Goal: Task Accomplishment & Management: Manage account settings

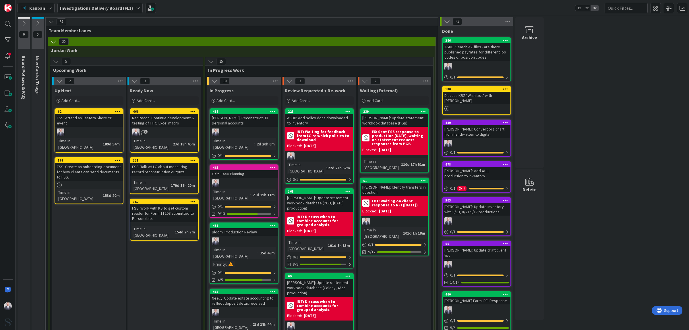
click at [99, 5] on b "Investigations Delivery Board (FL1)" at bounding box center [96, 8] width 73 height 6
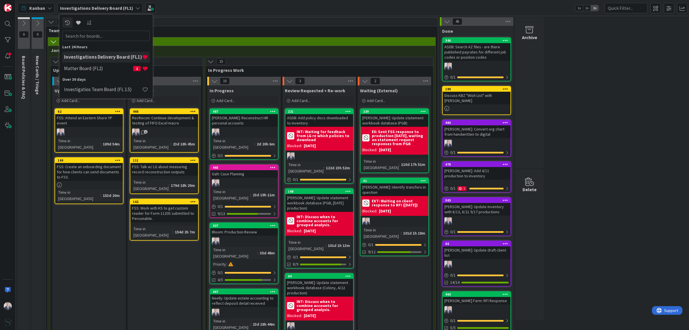
click at [97, 68] on h4 "Matter Board (FL2)" at bounding box center [98, 68] width 69 height 6
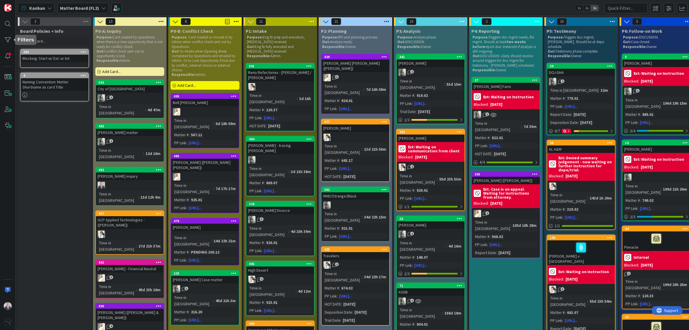
click at [9, 38] on div at bounding box center [7, 39] width 11 height 11
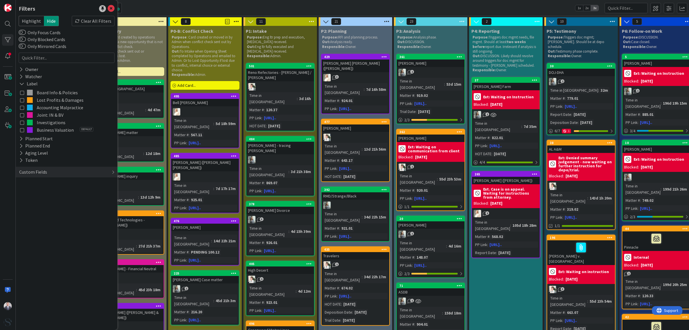
click at [49, 173] on div "Custom Fields" at bounding box center [67, 172] width 102 height 11
click at [22, 75] on icon at bounding box center [21, 76] width 4 height 5
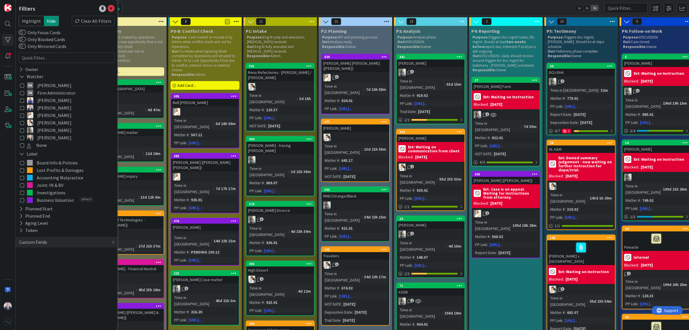
click at [21, 109] on icon at bounding box center [22, 108] width 4 height 4
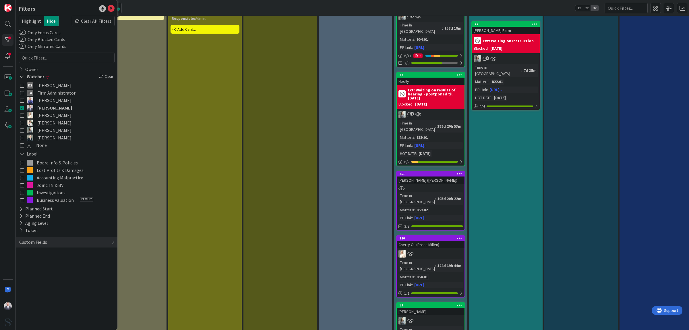
scroll to position [72, 0]
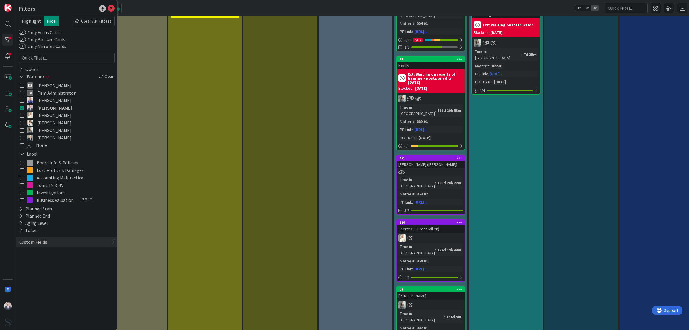
click at [426, 161] on div "[PERSON_NAME] ([PERSON_NAME])" at bounding box center [431, 164] width 68 height 7
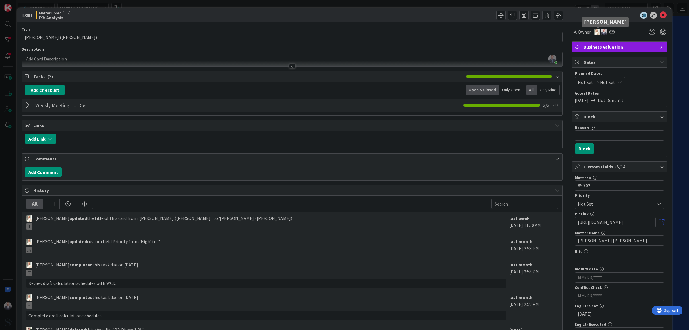
click at [601, 32] on img at bounding box center [604, 32] width 6 height 6
click at [585, 39] on link "Remove" at bounding box center [584, 42] width 45 height 9
click at [660, 16] on icon at bounding box center [663, 15] width 7 height 7
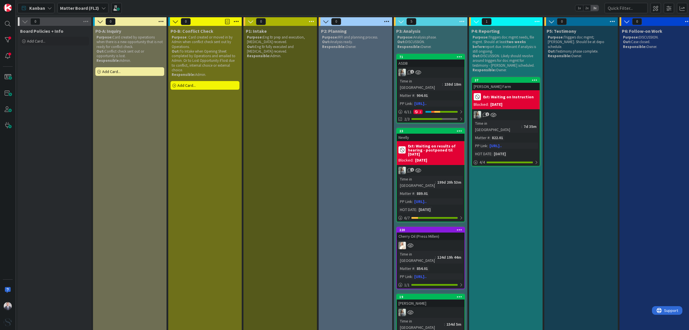
click at [440, 227] on link "220 Cherry Oil (Press Millen) Time in Column : 124d 19h 44m Matter # : 854.01 P…" at bounding box center [430, 258] width 69 height 62
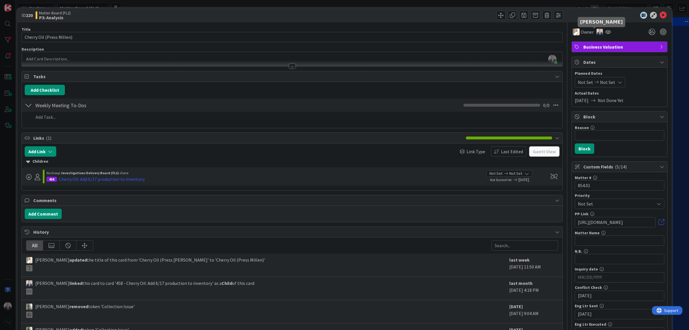
click at [597, 32] on img at bounding box center [600, 32] width 6 height 6
click at [660, 15] on icon at bounding box center [663, 15] width 7 height 7
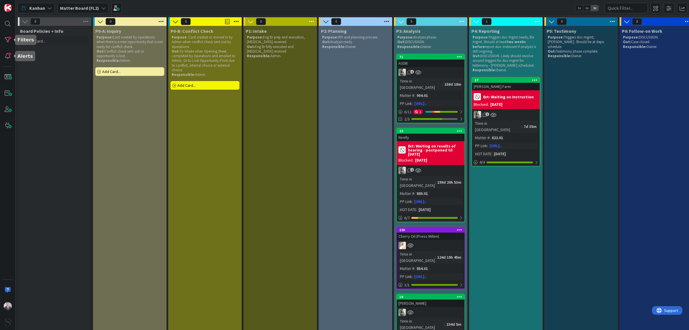
click at [4, 39] on div at bounding box center [7, 39] width 11 height 11
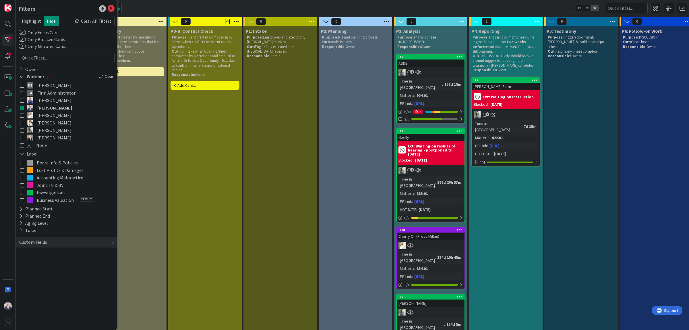
click at [97, 20] on div "Clear All Filters" at bounding box center [93, 21] width 43 height 10
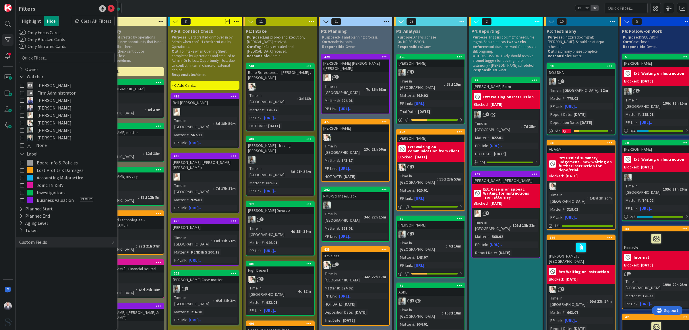
click at [22, 192] on icon at bounding box center [22, 192] width 4 height 4
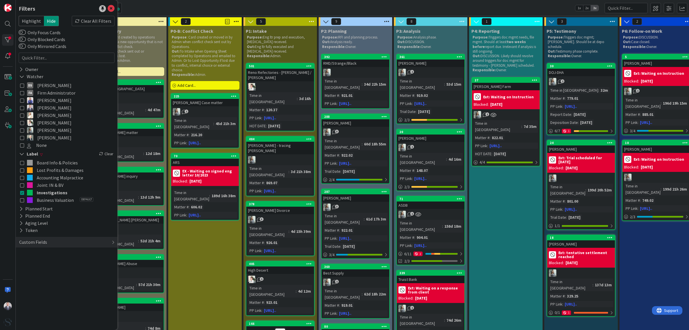
click at [446, 69] on div "2" at bounding box center [431, 72] width 68 height 7
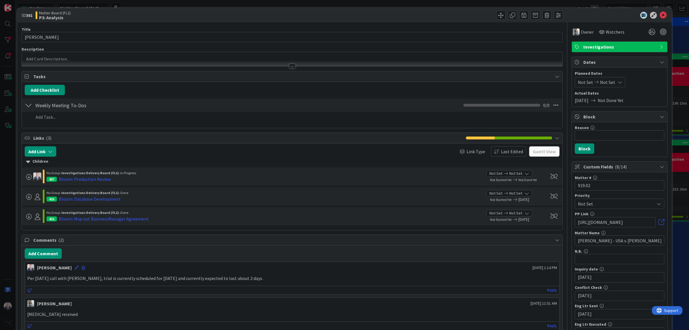
click at [608, 32] on span "Watchers" at bounding box center [615, 31] width 19 height 7
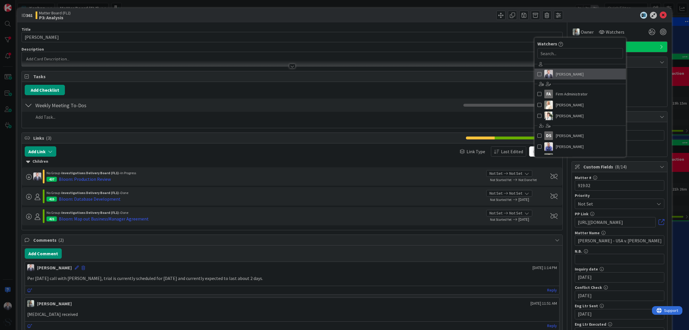
click at [545, 72] on img at bounding box center [549, 74] width 9 height 9
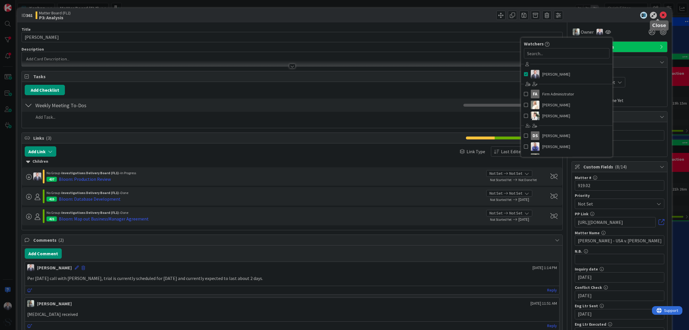
click at [660, 15] on icon at bounding box center [663, 15] width 7 height 7
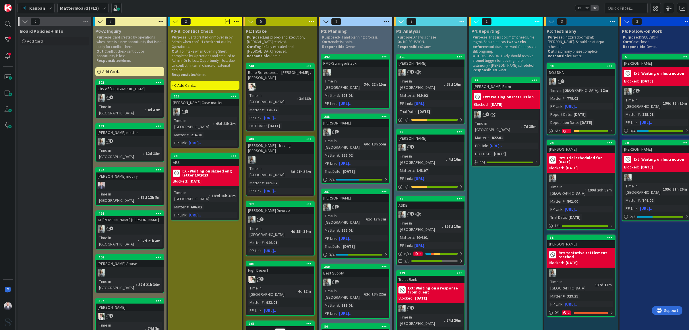
click at [434, 134] on div "[PERSON_NAME]" at bounding box center [431, 137] width 68 height 7
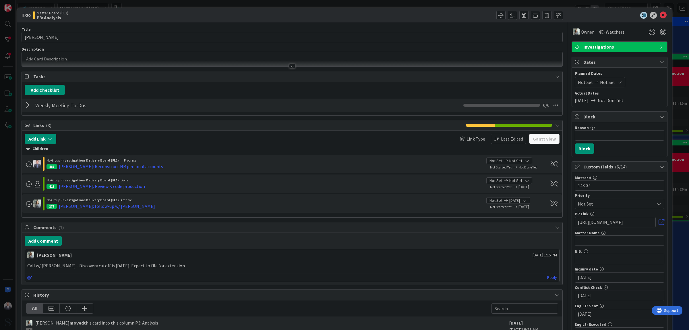
click at [607, 32] on span "Watchers" at bounding box center [615, 31] width 19 height 7
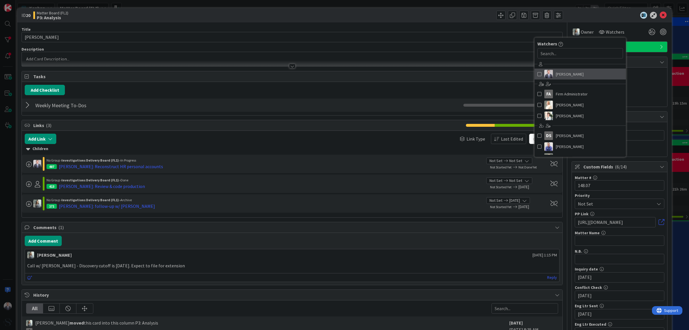
click at [538, 74] on span at bounding box center [540, 74] width 4 height 9
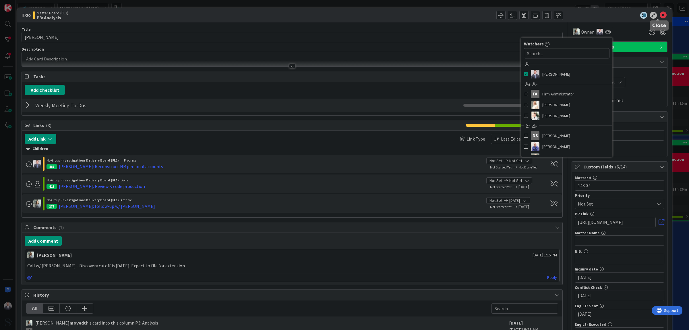
click at [660, 15] on icon at bounding box center [663, 15] width 7 height 7
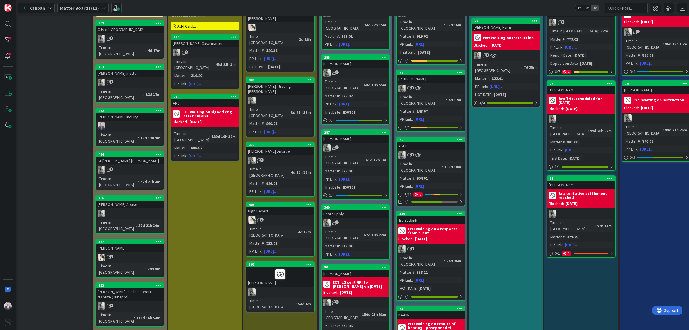
scroll to position [72, 0]
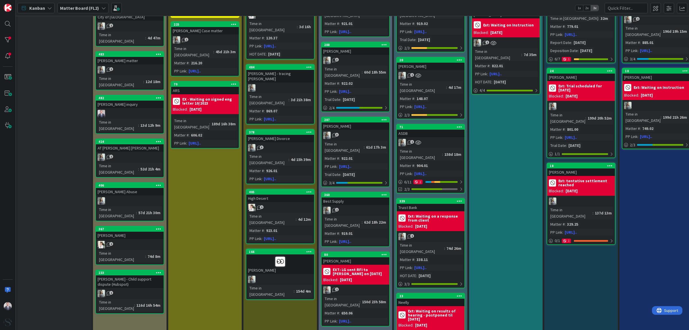
click at [434, 130] on div "ASDB" at bounding box center [431, 133] width 68 height 7
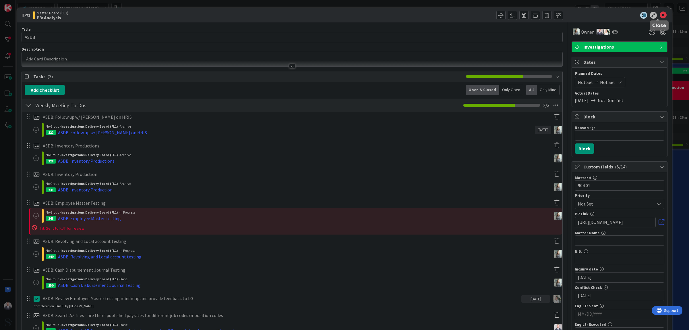
click at [660, 13] on icon at bounding box center [663, 15] width 7 height 7
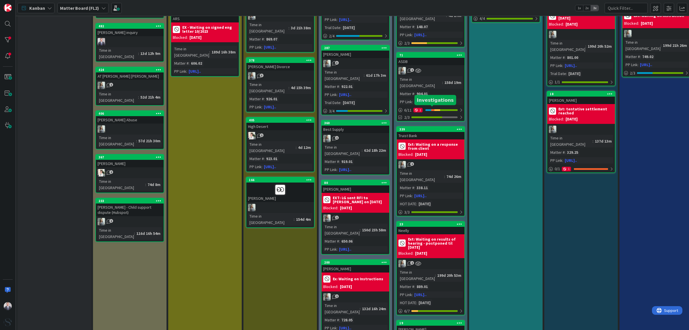
click at [432, 127] on div "339" at bounding box center [432, 129] width 65 height 4
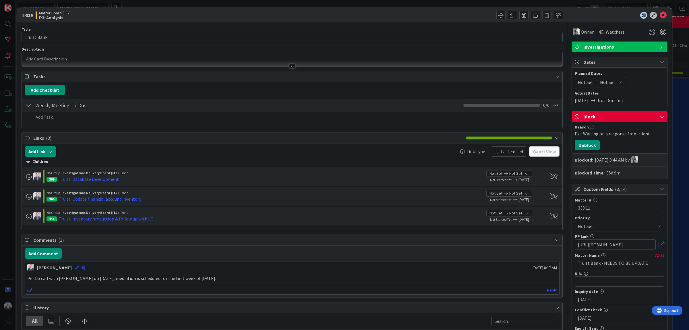
click at [606, 35] on span "Watchers" at bounding box center [615, 31] width 19 height 7
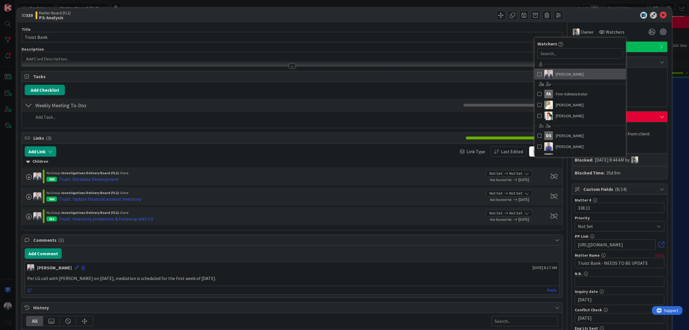
click at [538, 73] on span at bounding box center [540, 74] width 4 height 9
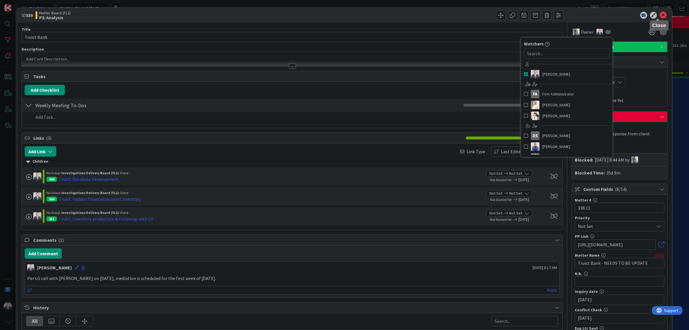
click at [660, 14] on icon at bounding box center [663, 15] width 7 height 7
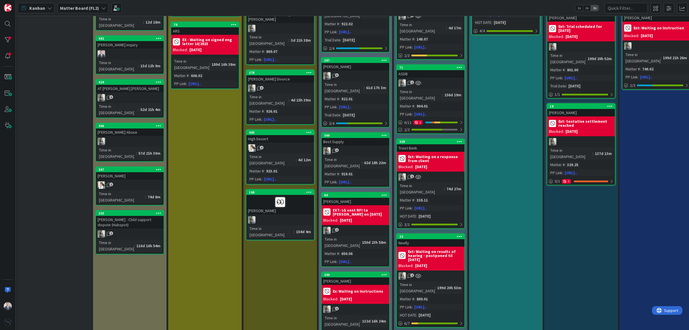
scroll to position [144, 0]
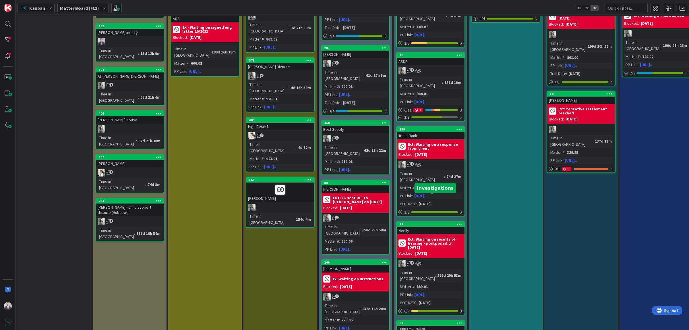
click at [432, 222] on div "23" at bounding box center [432, 224] width 65 height 4
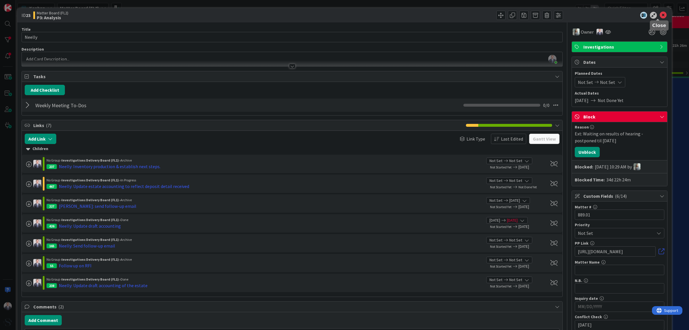
click at [660, 13] on icon at bounding box center [663, 15] width 7 height 7
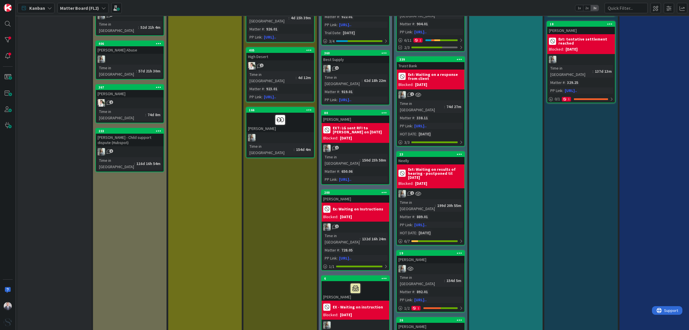
scroll to position [215, 0]
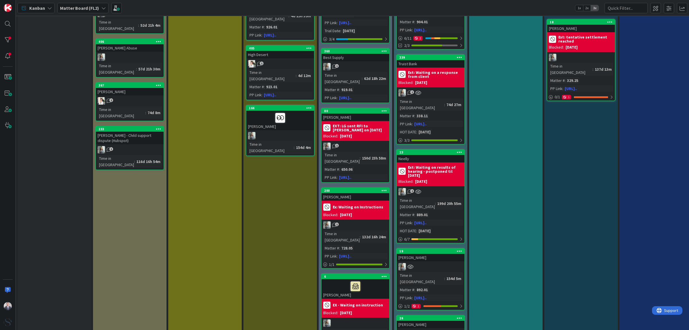
click at [429, 254] on div "[PERSON_NAME]" at bounding box center [431, 257] width 68 height 7
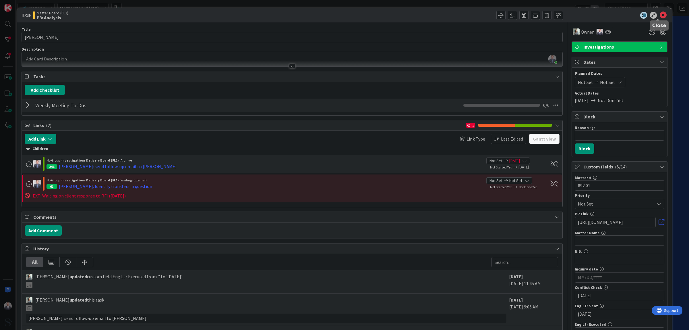
click at [660, 12] on icon at bounding box center [663, 15] width 7 height 7
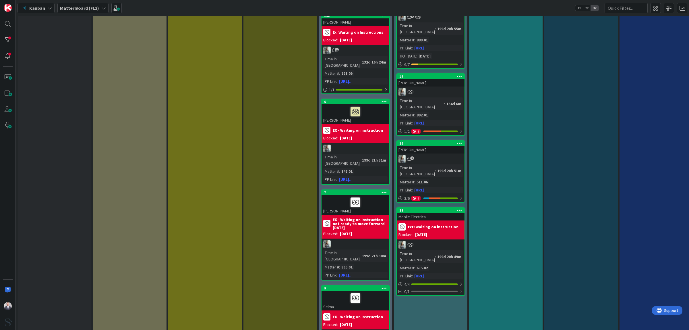
click at [438, 146] on div "[PERSON_NAME]" at bounding box center [431, 149] width 68 height 7
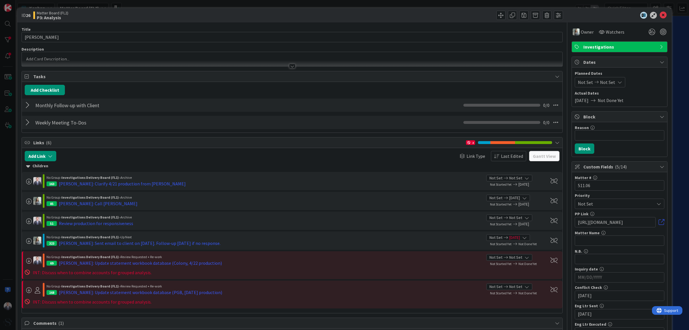
click at [606, 32] on span "Watchers" at bounding box center [615, 31] width 19 height 7
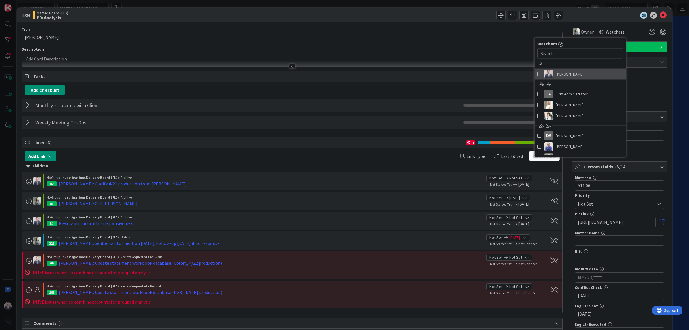
click at [548, 72] on link "[PERSON_NAME]" at bounding box center [580, 74] width 91 height 11
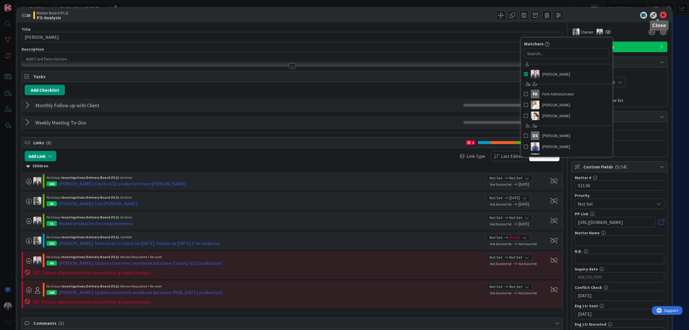
click at [660, 16] on icon at bounding box center [663, 15] width 7 height 7
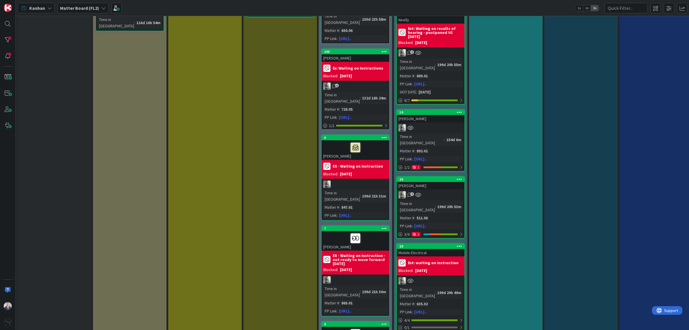
click at [520, 144] on div "P4: Reporting Purpose: Triggers doc mgmt needs, file mgmt. Should at least two …" at bounding box center [506, 45] width 74 height 747
drag, startPoint x: 513, startPoint y: 184, endPoint x: 513, endPoint y: 175, distance: 8.3
click at [514, 184] on div "P4: Reporting Purpose: Triggers doc mgmt needs, file mgmt. Should at least two …" at bounding box center [506, 45] width 74 height 747
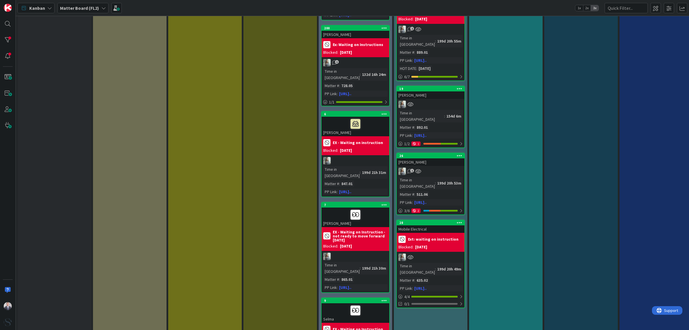
scroll to position [390, 0]
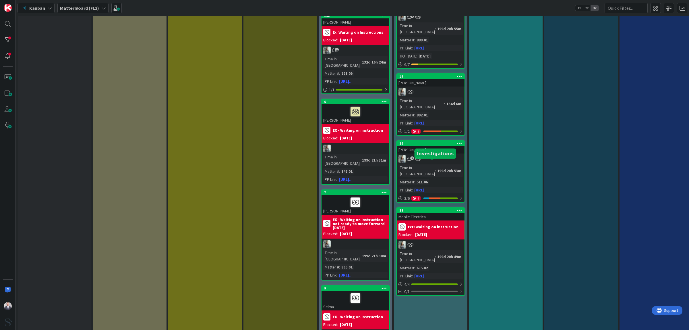
click at [422, 208] on div "28" at bounding box center [432, 210] width 65 height 4
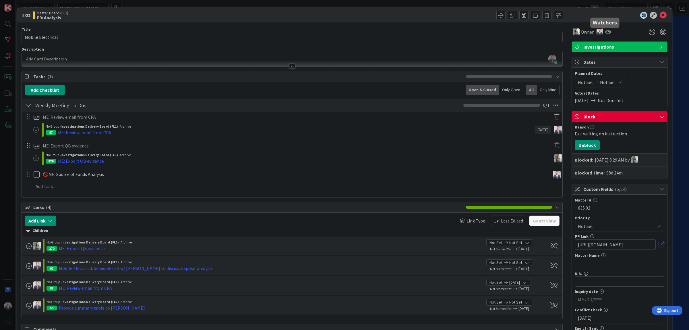
click at [605, 31] on icon at bounding box center [608, 32] width 6 height 5
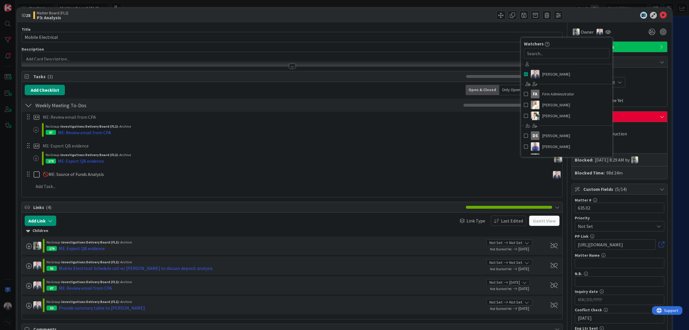
click at [621, 32] on div "Owner Watchers [PERSON_NAME] FA Firm Administrator [PERSON_NAME] [PERSON_NAME] …" at bounding box center [620, 32] width 96 height 10
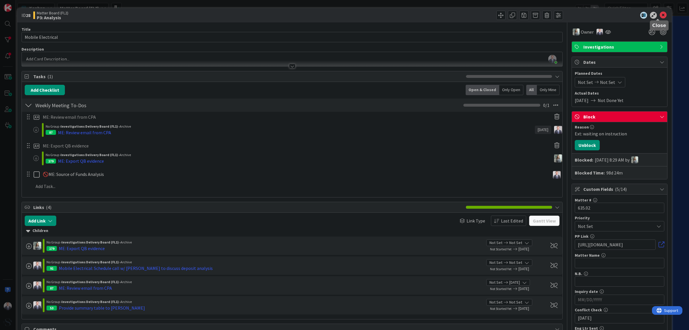
click at [660, 15] on icon at bounding box center [663, 15] width 7 height 7
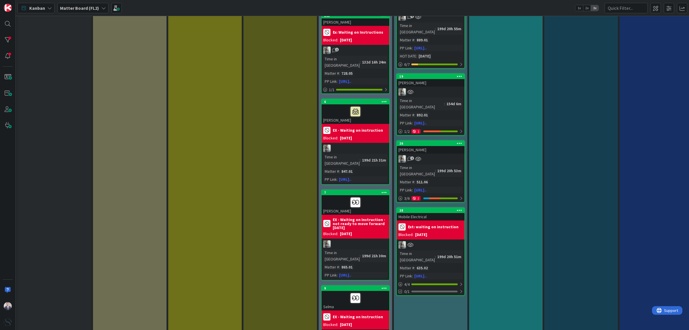
click at [378, 196] on div at bounding box center [355, 202] width 64 height 12
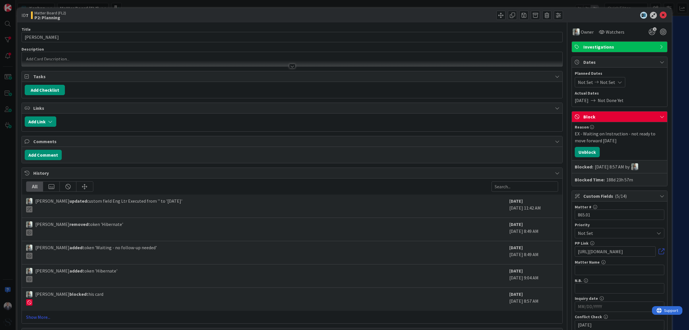
click at [606, 29] on span "Watchers" at bounding box center [615, 31] width 19 height 7
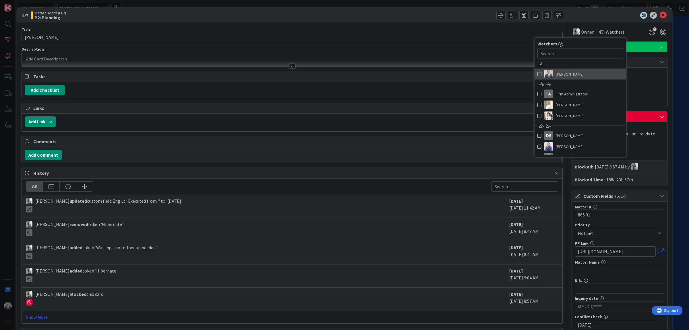
click at [545, 73] on img at bounding box center [549, 74] width 9 height 9
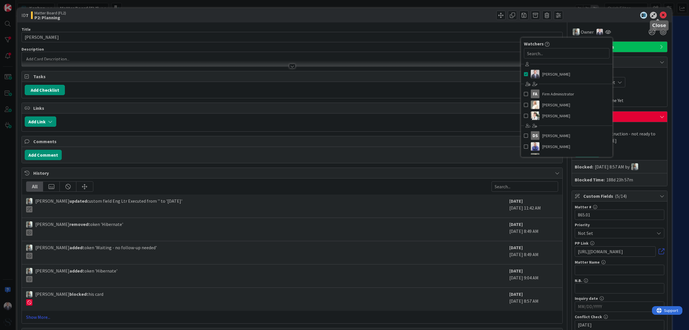
click at [660, 14] on icon at bounding box center [663, 15] width 7 height 7
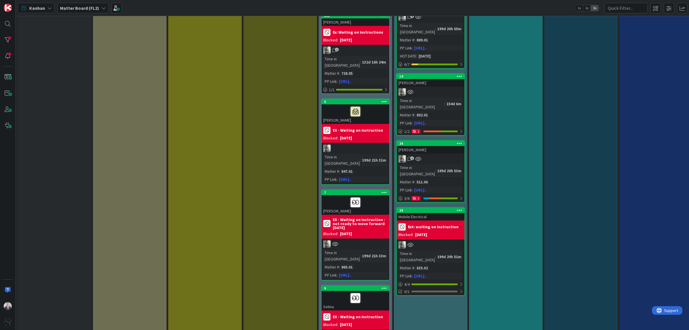
click at [378, 292] on div at bounding box center [355, 298] width 64 height 12
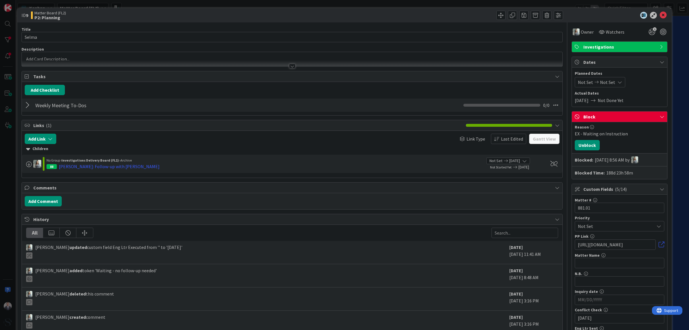
click at [600, 33] on div "Watchers" at bounding box center [612, 31] width 26 height 7
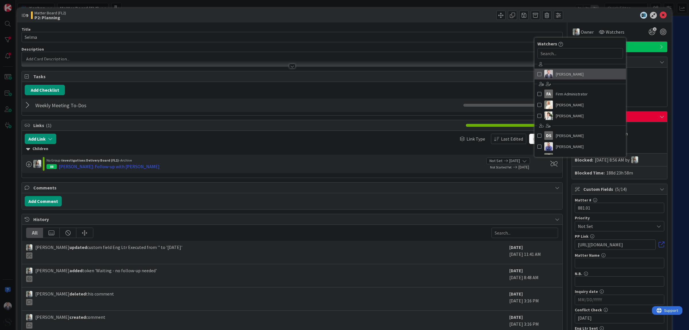
click at [538, 75] on span at bounding box center [540, 74] width 4 height 9
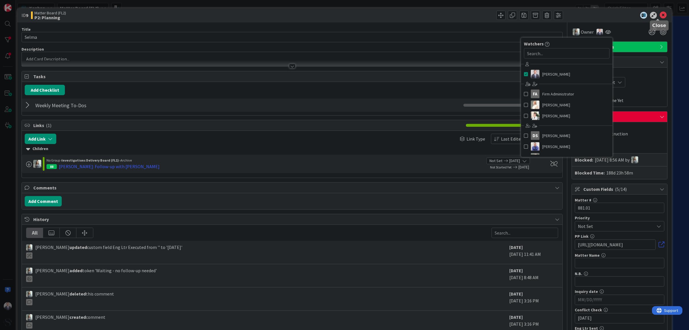
click at [660, 13] on icon at bounding box center [663, 15] width 7 height 7
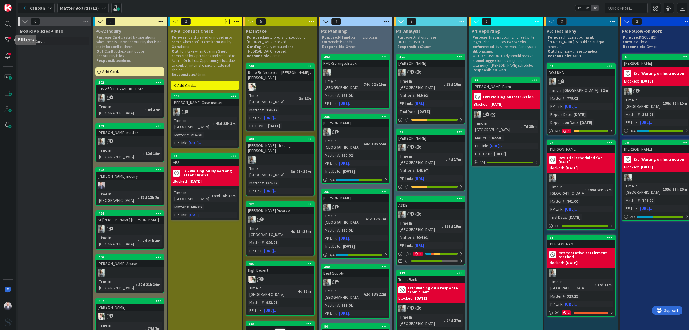
click at [8, 38] on div at bounding box center [7, 39] width 11 height 11
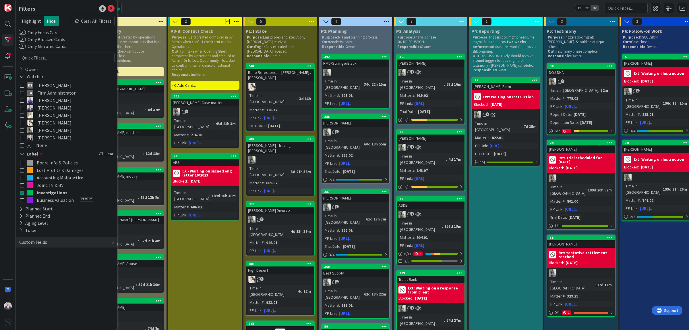
click at [101, 22] on div "Clear All Filters" at bounding box center [93, 21] width 43 height 10
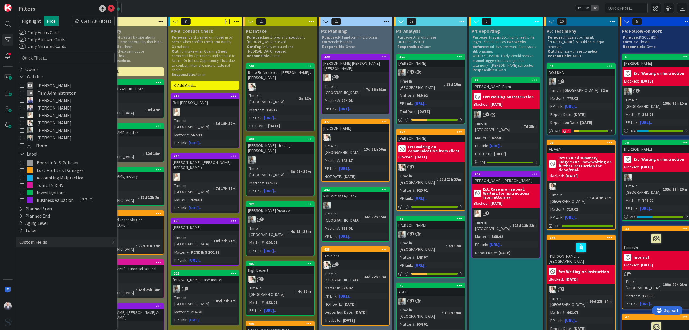
click at [22, 201] on icon at bounding box center [22, 200] width 4 height 4
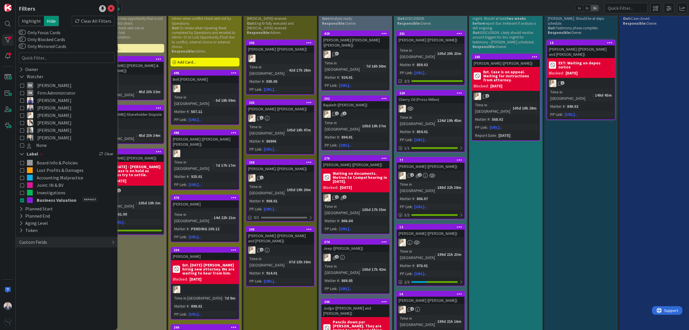
scroll to position [36, 0]
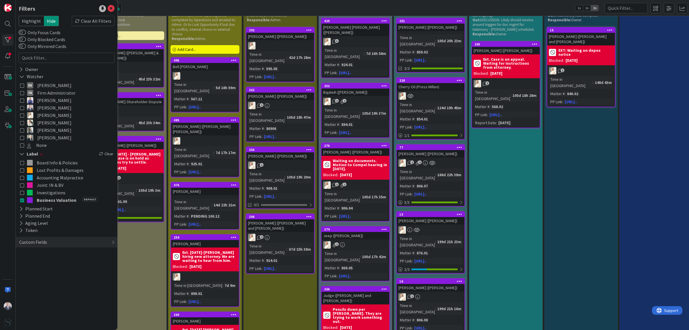
click at [445, 211] on link "13 [PERSON_NAME] ([PERSON_NAME]) Time in [GEOGRAPHIC_DATA] : 199d 21h 23m Matte…" at bounding box center [430, 242] width 69 height 62
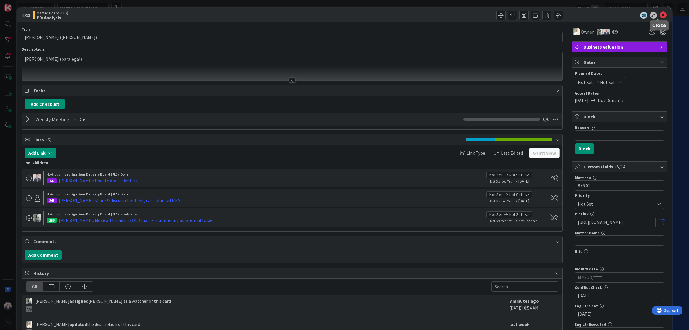
click at [660, 12] on icon at bounding box center [663, 15] width 7 height 7
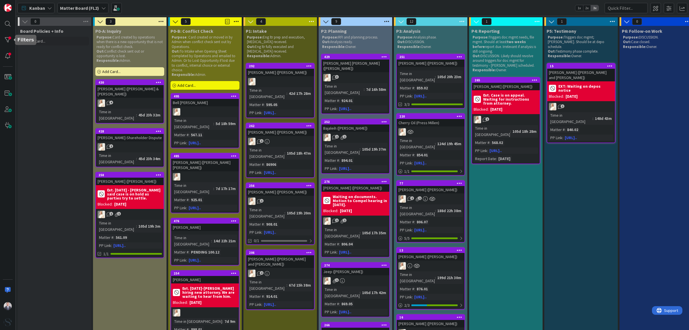
click at [9, 39] on div at bounding box center [7, 39] width 11 height 11
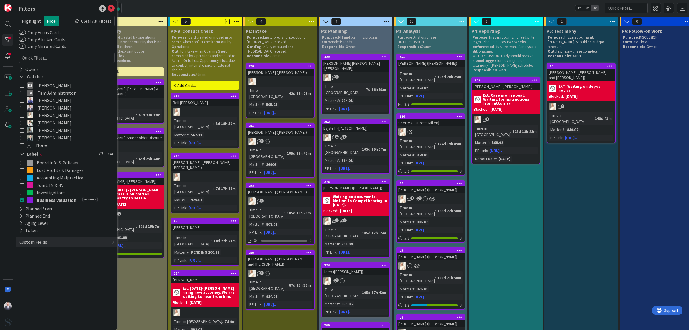
click at [101, 17] on div "Clear All Filters" at bounding box center [93, 21] width 43 height 10
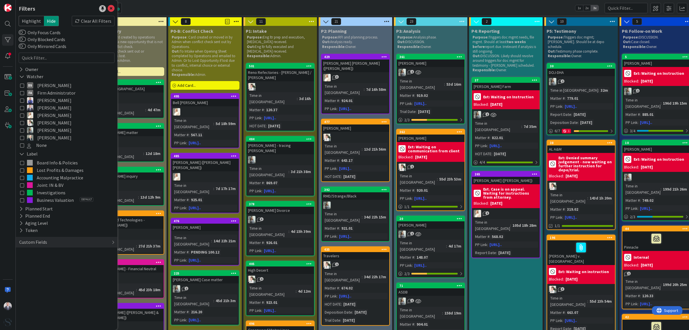
click at [22, 199] on icon at bounding box center [22, 200] width 4 height 4
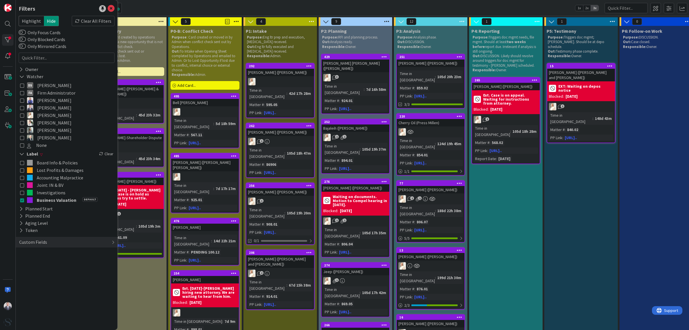
click at [21, 106] on icon at bounding box center [22, 108] width 4 height 4
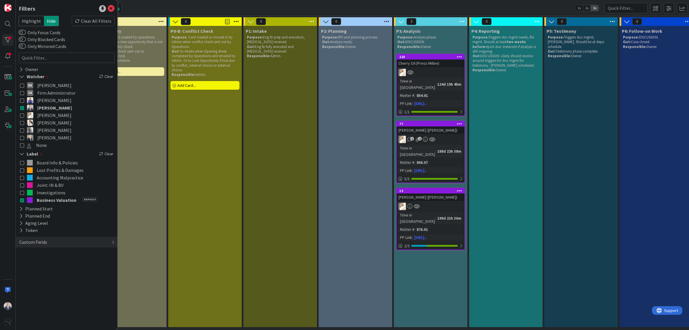
click at [22, 198] on icon at bounding box center [22, 200] width 4 height 4
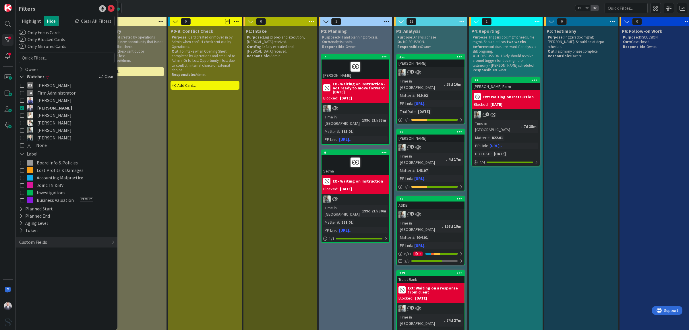
click at [22, 193] on icon at bounding box center [22, 192] width 4 height 4
click at [24, 107] on icon at bounding box center [22, 108] width 4 height 4
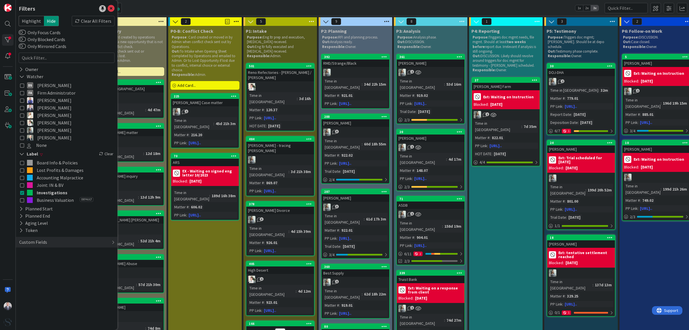
click at [22, 191] on icon at bounding box center [22, 192] width 4 height 4
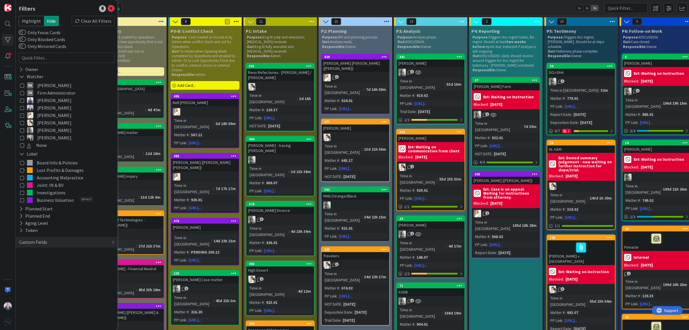
click at [22, 192] on icon at bounding box center [22, 192] width 4 height 4
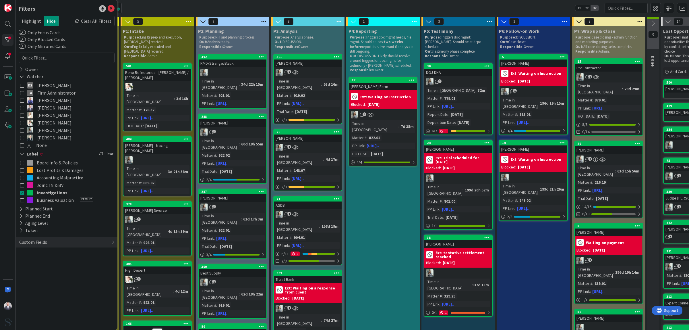
scroll to position [0, 131]
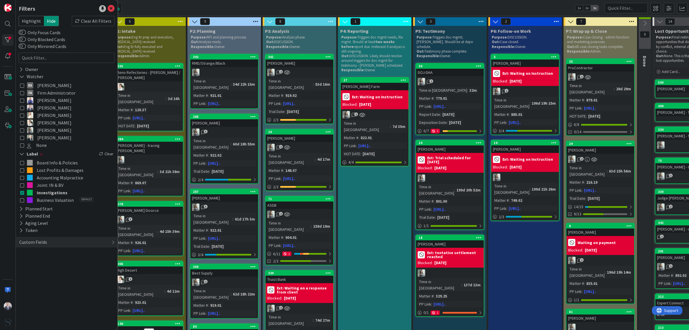
click at [22, 107] on icon at bounding box center [22, 108] width 4 height 4
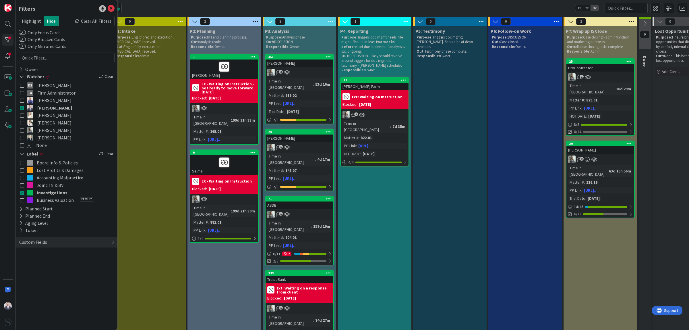
click at [244, 63] on div at bounding box center [224, 67] width 64 height 12
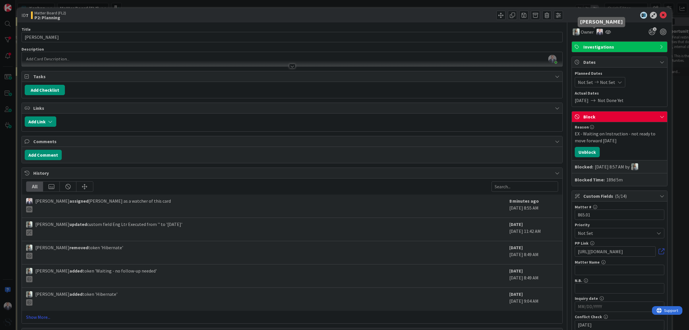
click at [597, 32] on img at bounding box center [600, 32] width 6 height 6
click at [578, 40] on link "Remove" at bounding box center [579, 42] width 45 height 9
click at [660, 13] on icon at bounding box center [663, 15] width 7 height 7
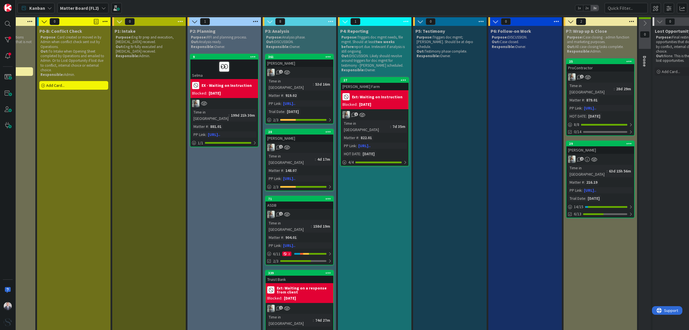
click at [0, 0] on icon at bounding box center [0, 0] width 0 height 0
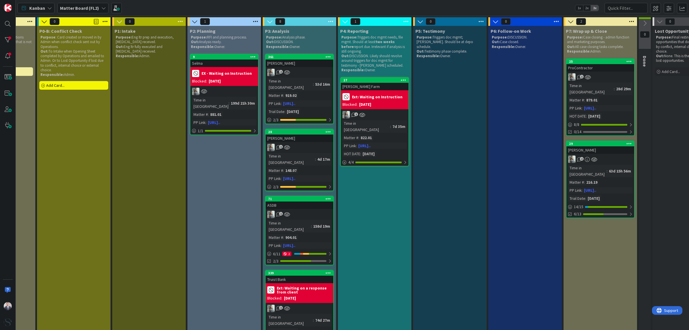
click at [227, 60] on div "Selma" at bounding box center [224, 62] width 68 height 7
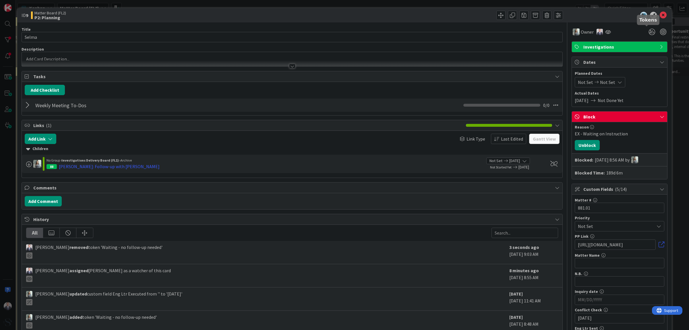
click at [649, 31] on icon at bounding box center [652, 32] width 10 height 10
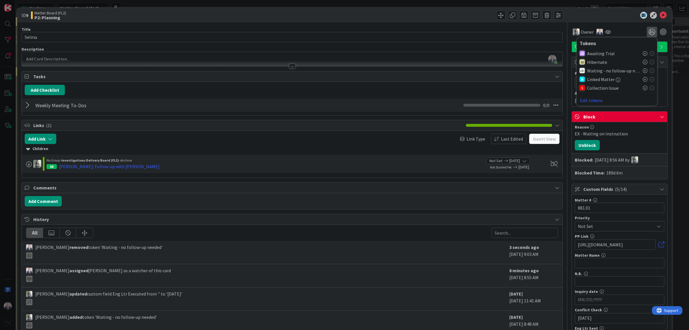
click at [643, 70] on icon at bounding box center [645, 70] width 5 height 5
click at [606, 22] on div "ID 9 Matter Board (FL2) P2: Planning" at bounding box center [344, 15] width 655 height 14
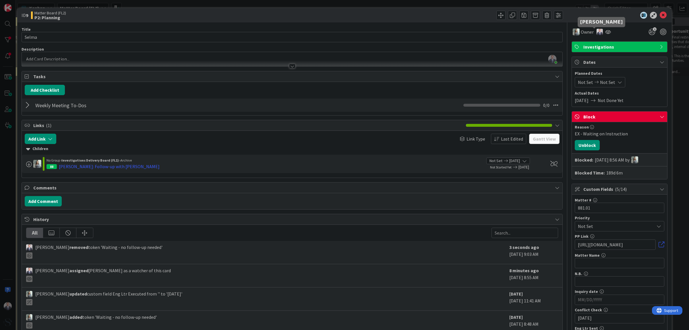
click at [597, 32] on img at bounding box center [600, 32] width 6 height 6
click at [567, 43] on link "Remove" at bounding box center [579, 42] width 45 height 9
click at [660, 12] on icon at bounding box center [663, 15] width 7 height 7
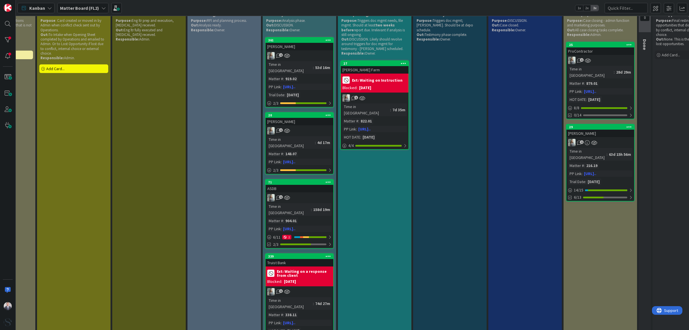
scroll to position [0, 131]
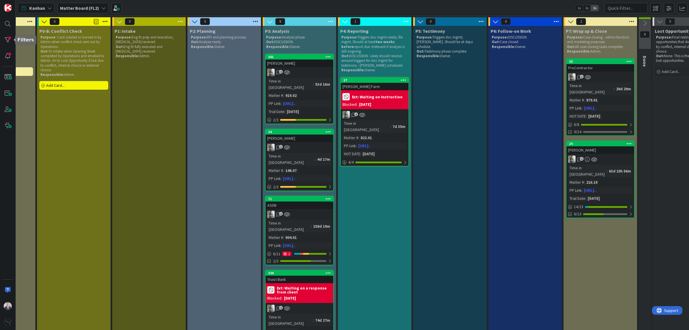
click at [6, 38] on div at bounding box center [7, 39] width 11 height 11
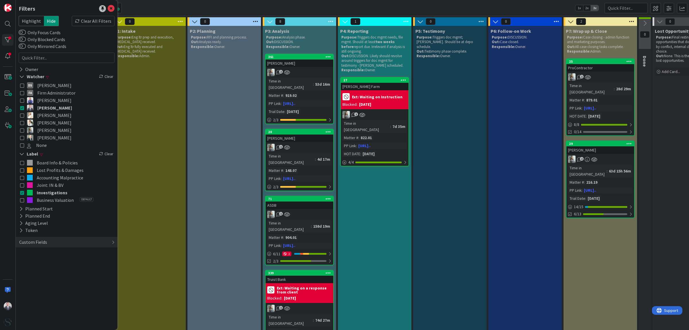
click at [22, 108] on icon at bounding box center [22, 108] width 4 height 4
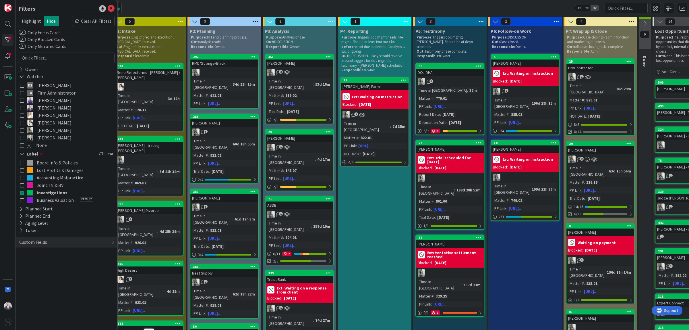
click at [24, 85] on icon at bounding box center [22, 85] width 4 height 4
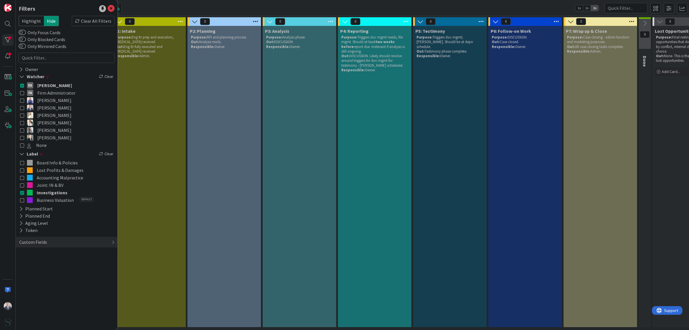
click at [22, 137] on icon at bounding box center [22, 138] width 4 height 4
click at [22, 129] on icon at bounding box center [22, 130] width 4 height 4
click at [21, 123] on icon at bounding box center [22, 123] width 4 height 4
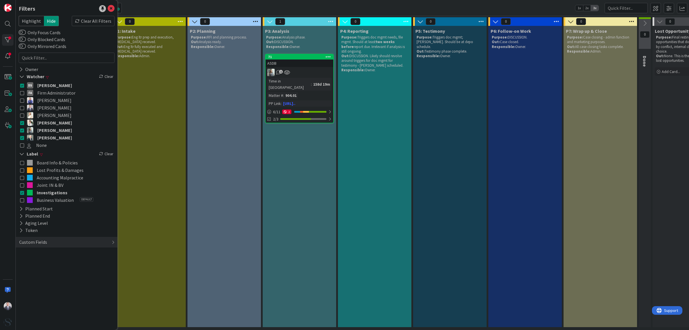
click at [21, 115] on icon at bounding box center [22, 115] width 4 height 4
click at [21, 107] on icon at bounding box center [22, 108] width 4 height 4
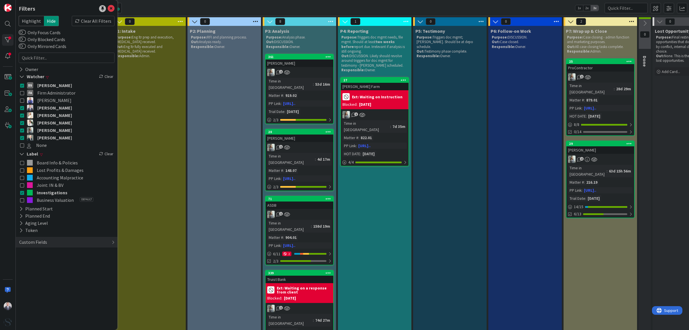
click at [20, 101] on icon at bounding box center [22, 100] width 4 height 4
click at [21, 92] on icon at bounding box center [22, 93] width 4 height 4
click at [24, 142] on button "None" at bounding box center [66, 144] width 93 height 7
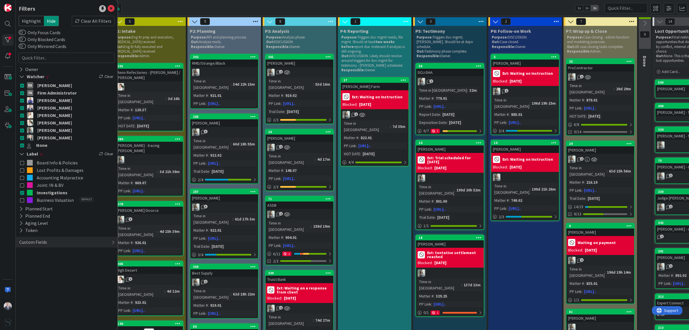
click at [23, 108] on icon at bounding box center [22, 108] width 4 height 4
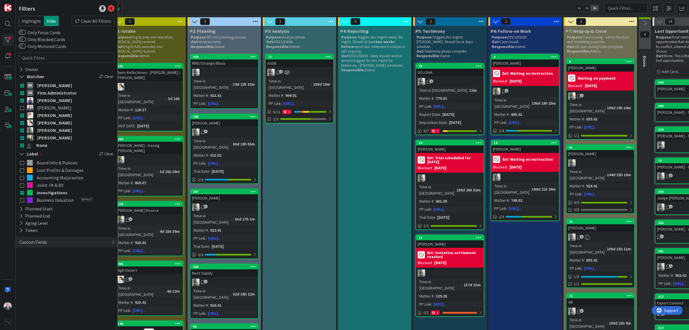
click at [303, 67] on link "71 ASDB 1 Time in Column : 158d 19m Matter # : 904.01 PP Link : [URL].. 6 / 11 …" at bounding box center [299, 89] width 69 height 70
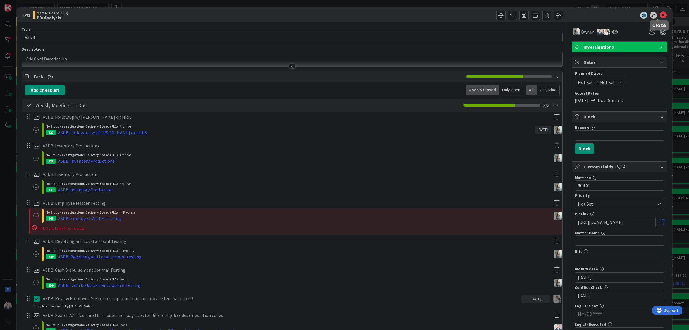
click at [660, 15] on icon at bounding box center [663, 15] width 7 height 7
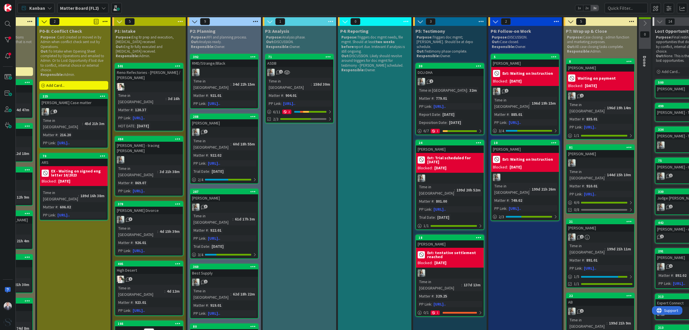
click at [467, 174] on div at bounding box center [450, 177] width 68 height 7
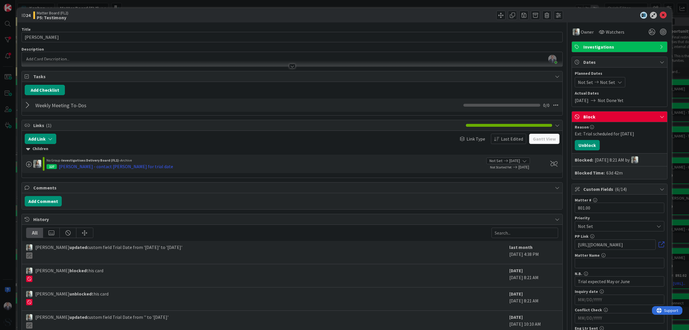
click at [614, 32] on span "Watchers" at bounding box center [615, 31] width 19 height 7
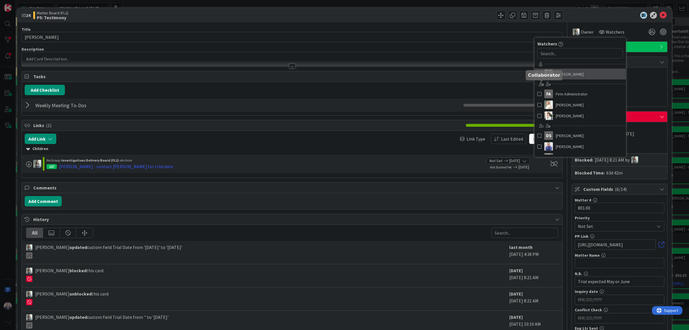
click at [547, 72] on link "[PERSON_NAME]" at bounding box center [580, 74] width 91 height 11
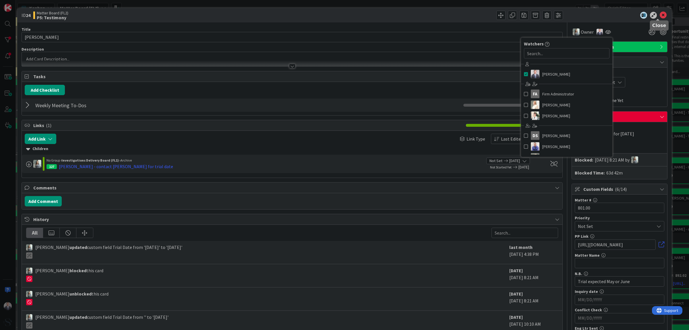
click at [660, 16] on icon at bounding box center [663, 15] width 7 height 7
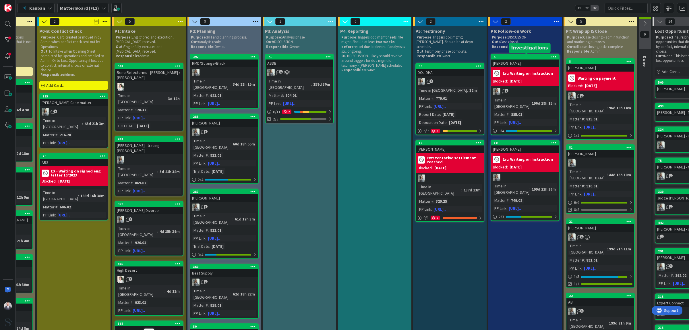
click at [531, 56] on div "5" at bounding box center [526, 57] width 65 height 4
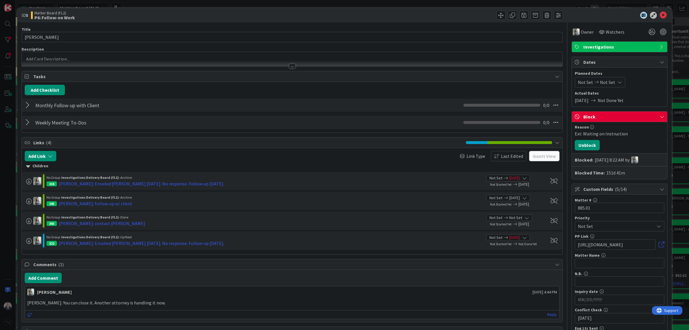
click at [606, 32] on span "Watchers" at bounding box center [615, 31] width 19 height 7
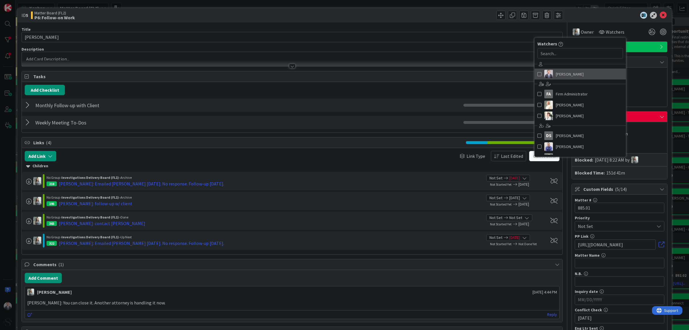
click at [538, 73] on span at bounding box center [540, 74] width 4 height 9
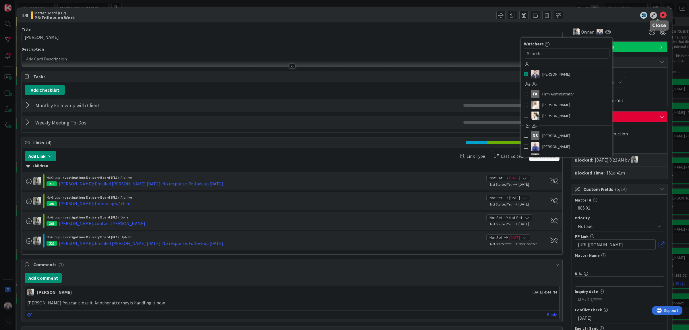
click at [660, 14] on icon at bounding box center [663, 15] width 7 height 7
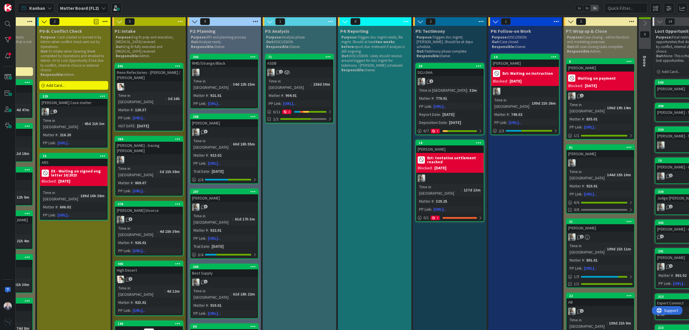
click at [598, 65] on div "[PERSON_NAME]" at bounding box center [601, 67] width 68 height 7
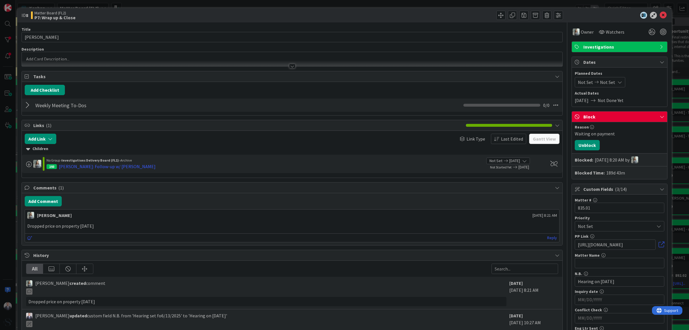
click at [609, 36] on div "Watchers" at bounding box center [611, 32] width 29 height 10
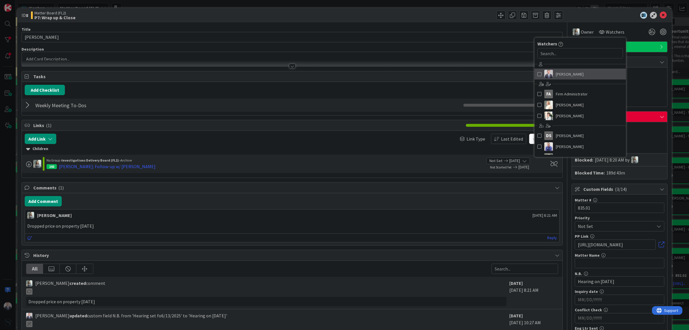
click at [538, 74] on span at bounding box center [540, 74] width 4 height 9
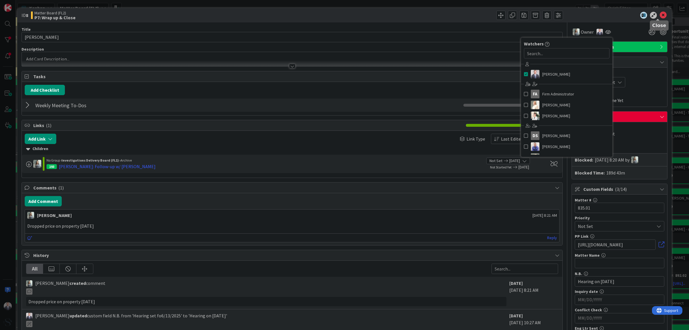
click at [660, 15] on icon at bounding box center [663, 15] width 7 height 7
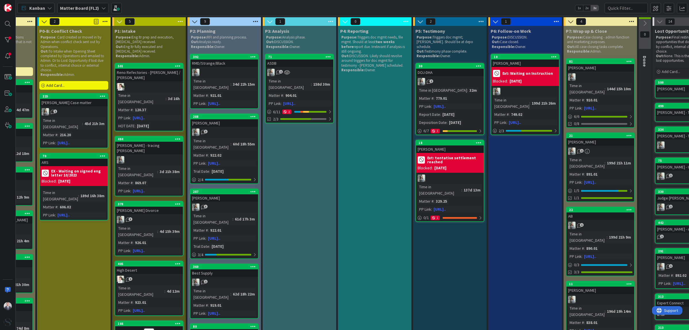
click at [606, 69] on div "[PERSON_NAME]" at bounding box center [601, 67] width 68 height 7
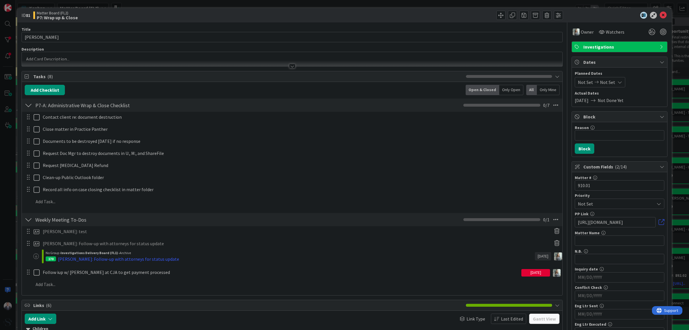
click at [616, 29] on span "Watchers" at bounding box center [615, 31] width 19 height 7
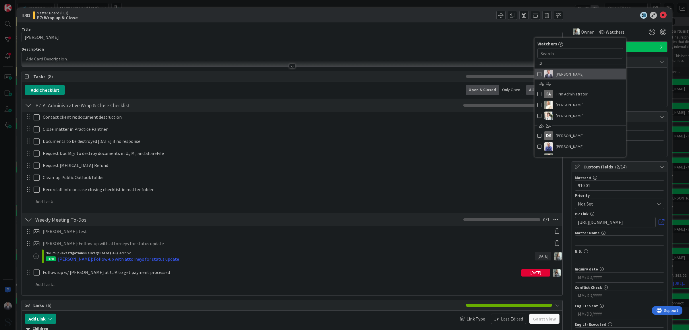
click at [538, 78] on span at bounding box center [540, 74] width 4 height 9
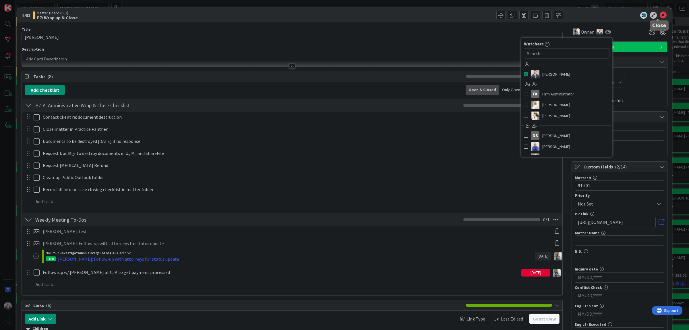
click at [660, 13] on icon at bounding box center [663, 15] width 7 height 7
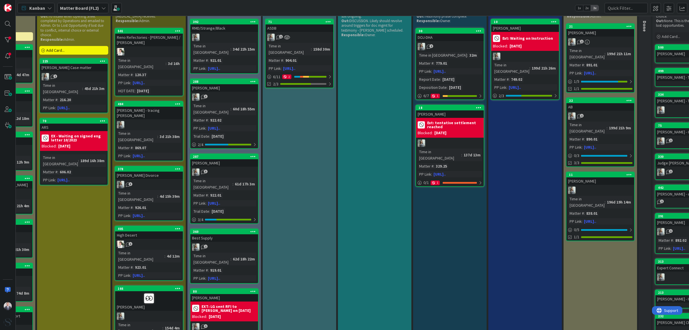
scroll to position [0, 131]
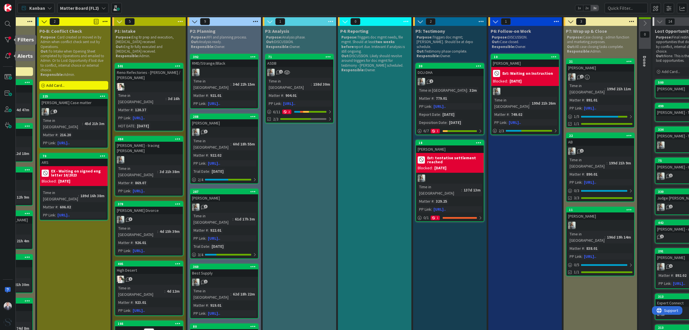
click at [6, 42] on div at bounding box center [7, 39] width 11 height 11
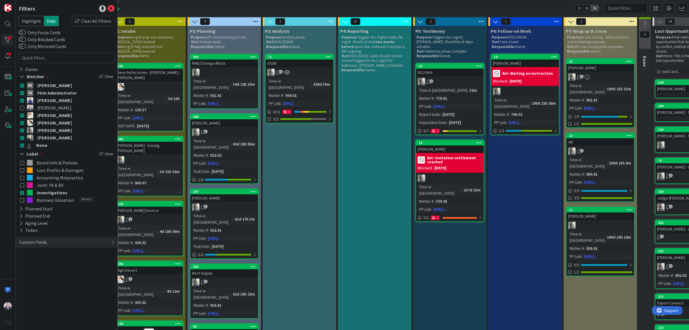
click at [94, 18] on div "Clear All Filters" at bounding box center [93, 21] width 43 height 10
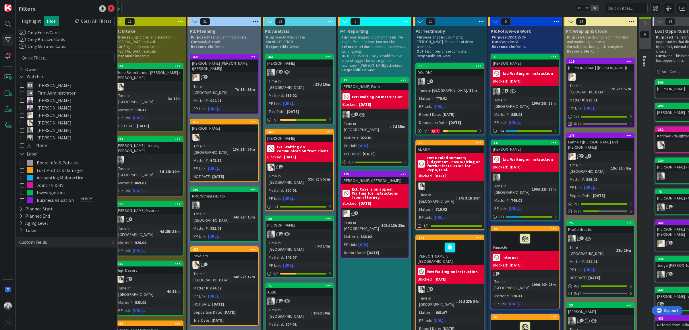
click at [24, 106] on icon at bounding box center [22, 108] width 4 height 4
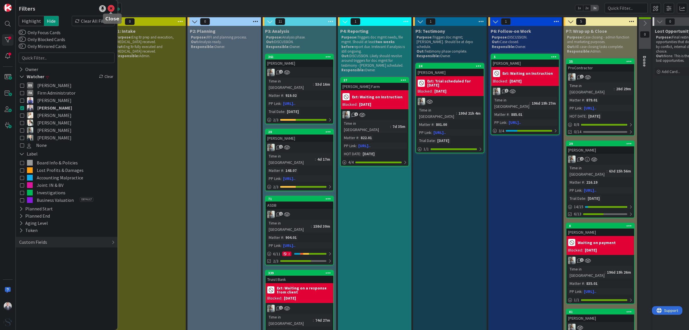
click at [111, 9] on icon at bounding box center [111, 8] width 7 height 7
